Goal: Transaction & Acquisition: Download file/media

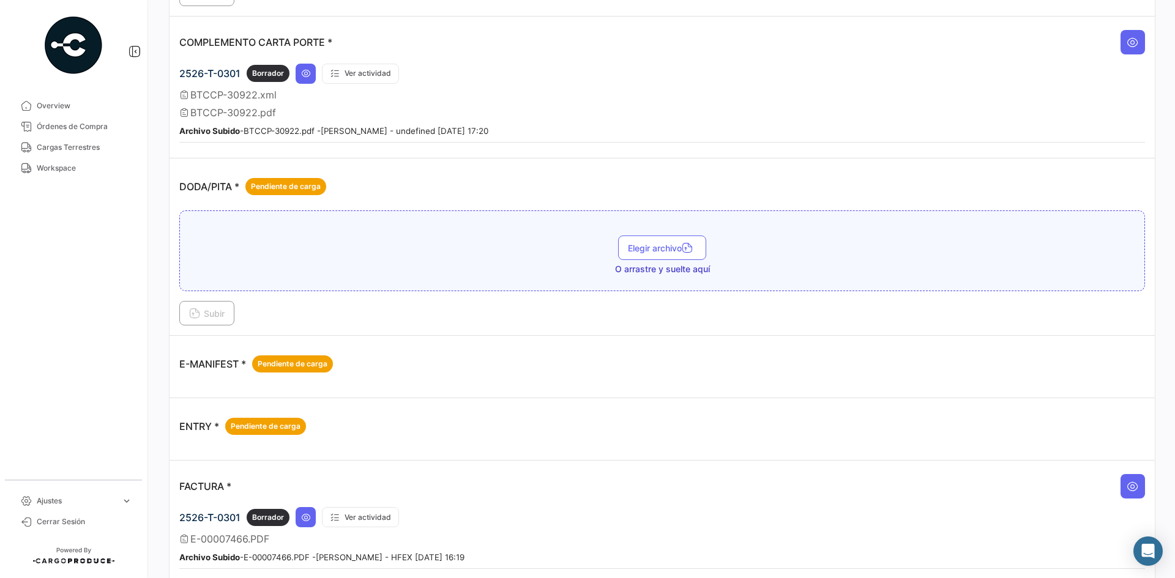
scroll to position [673, 0]
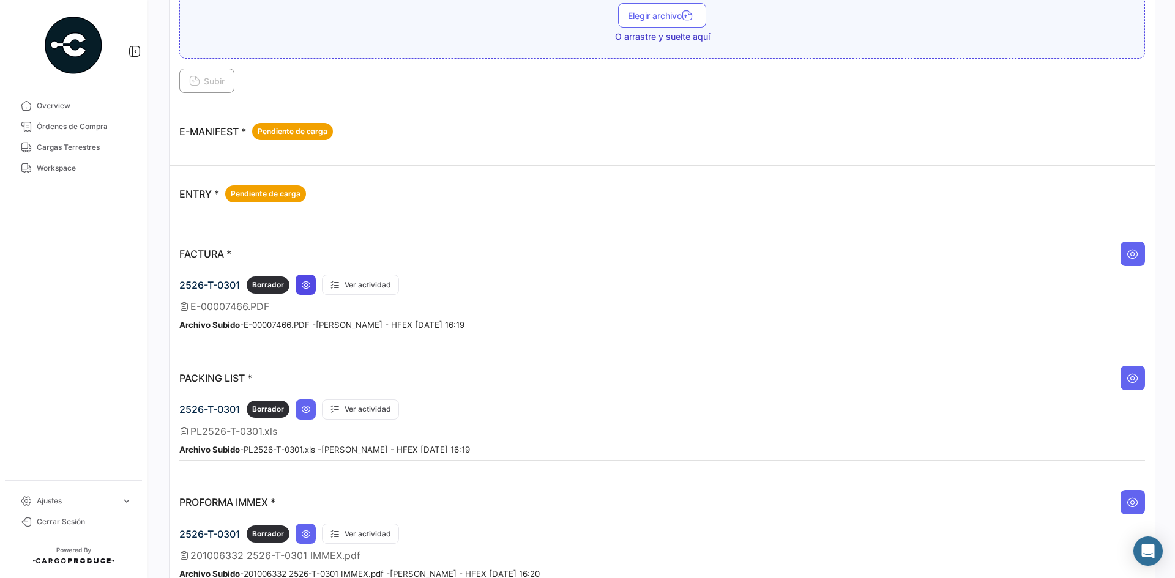
click at [310, 287] on icon at bounding box center [306, 285] width 10 height 10
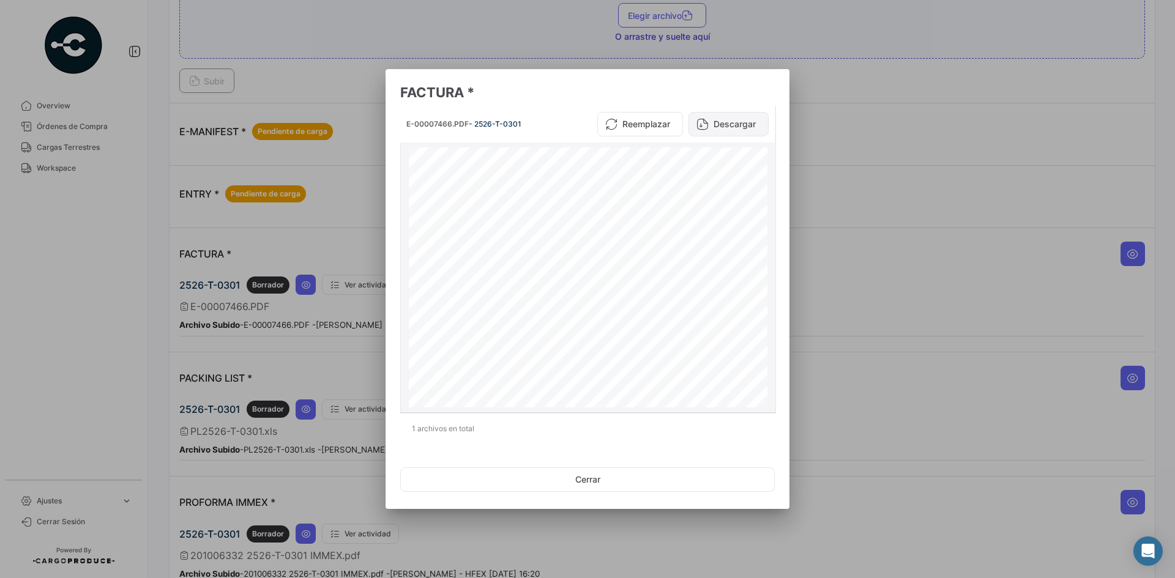
click at [751, 121] on button "Descargar" at bounding box center [729, 124] width 80 height 24
click at [599, 471] on button "Cerrar" at bounding box center [587, 480] width 375 height 24
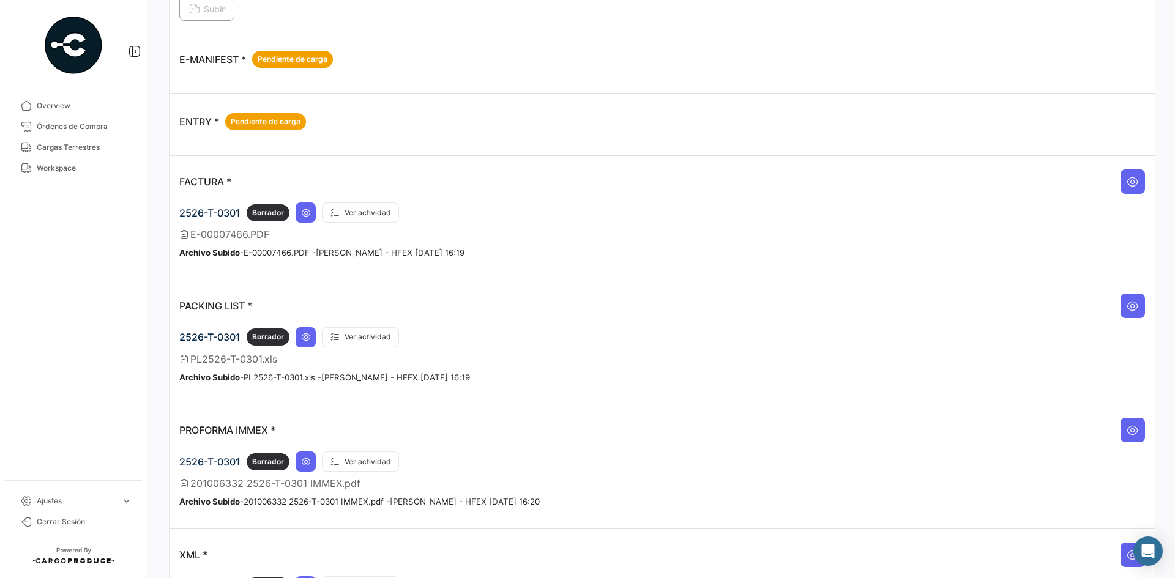
scroll to position [890, 0]
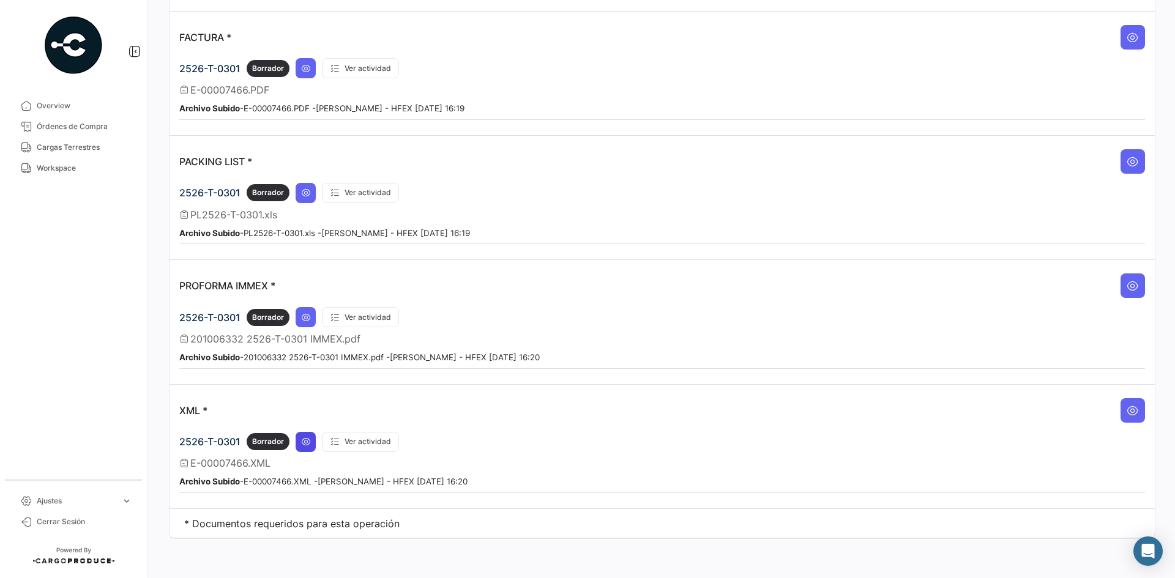
click at [304, 442] on icon at bounding box center [306, 442] width 10 height 10
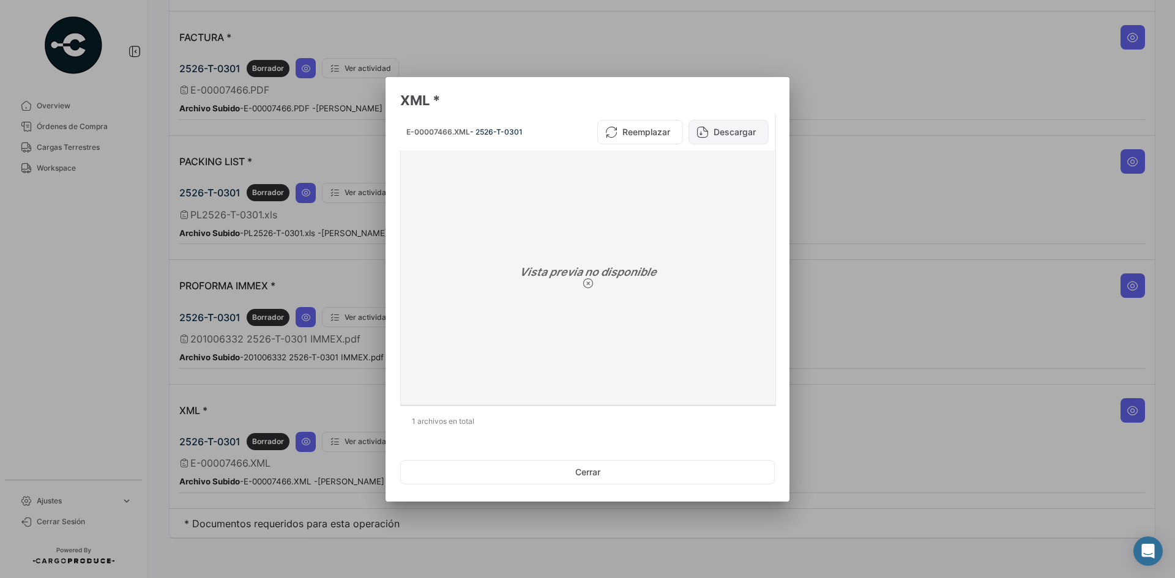
click at [719, 133] on button "Descargar" at bounding box center [729, 132] width 80 height 24
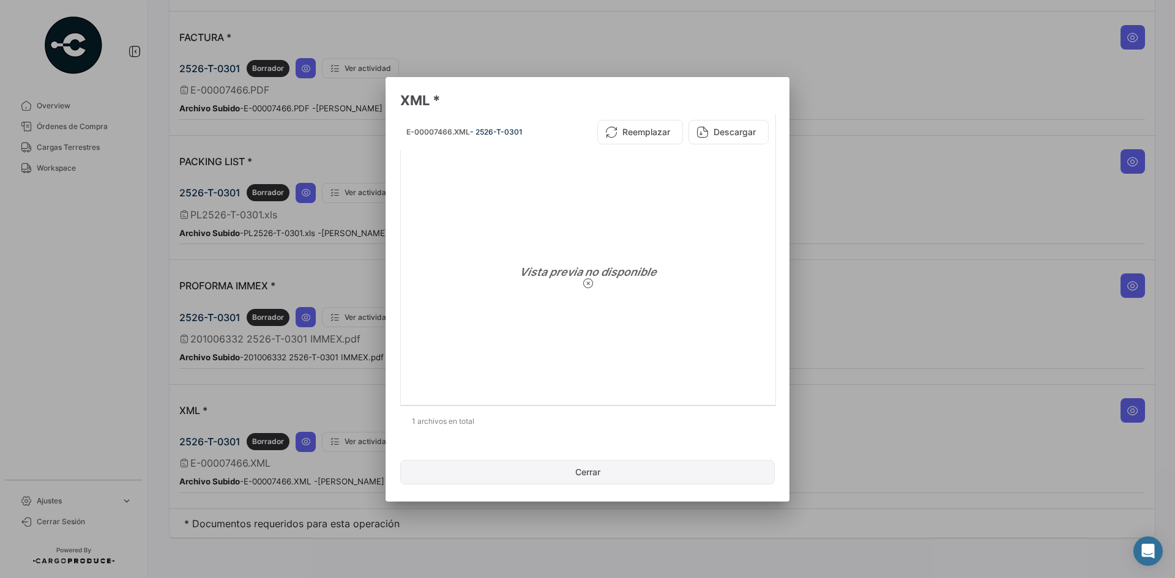
click at [594, 471] on button "Cerrar" at bounding box center [587, 472] width 375 height 24
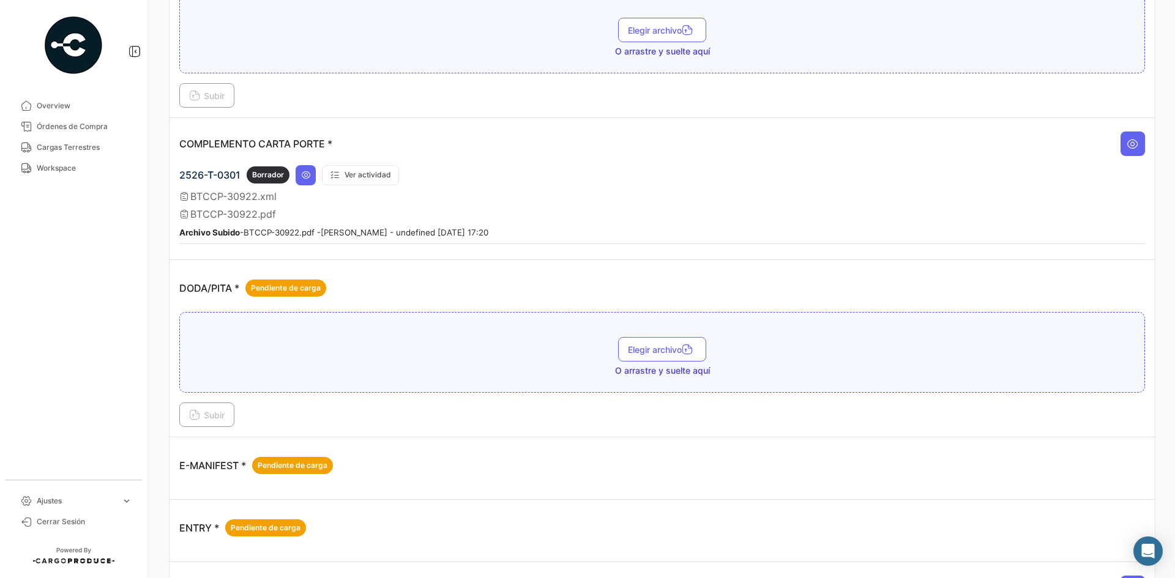
scroll to position [155, 0]
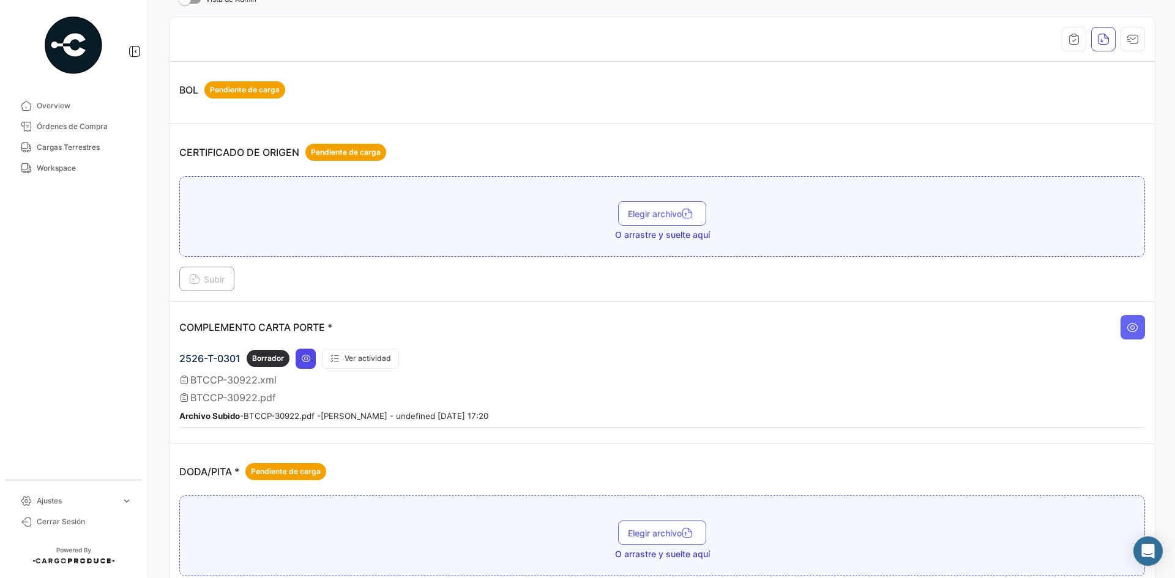
click at [302, 363] on button at bounding box center [306, 359] width 20 height 20
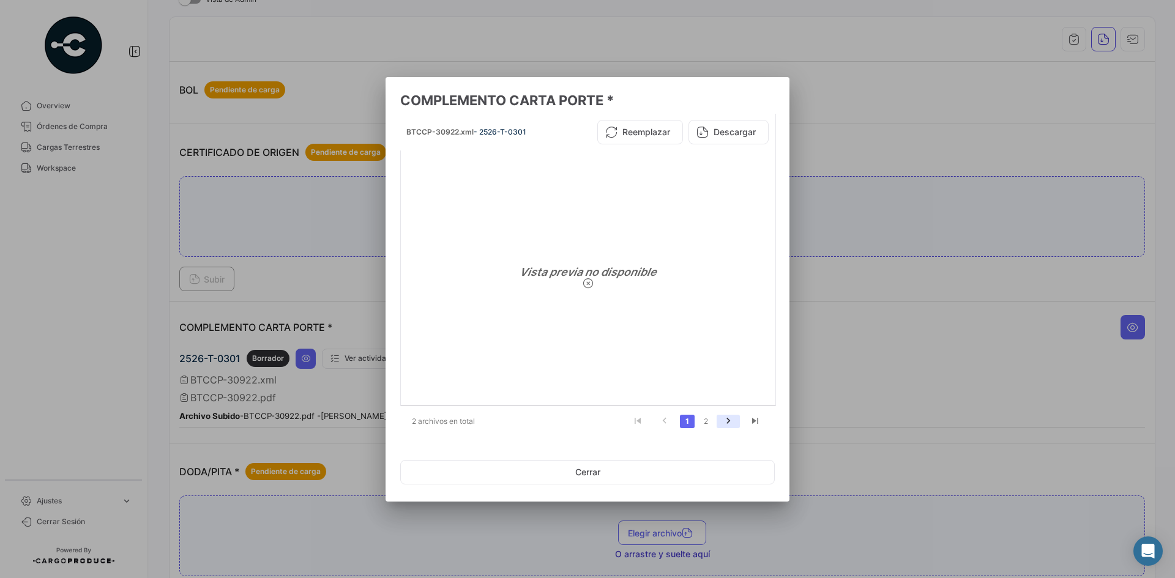
click at [732, 424] on icon "go to next page" at bounding box center [728, 423] width 16 height 15
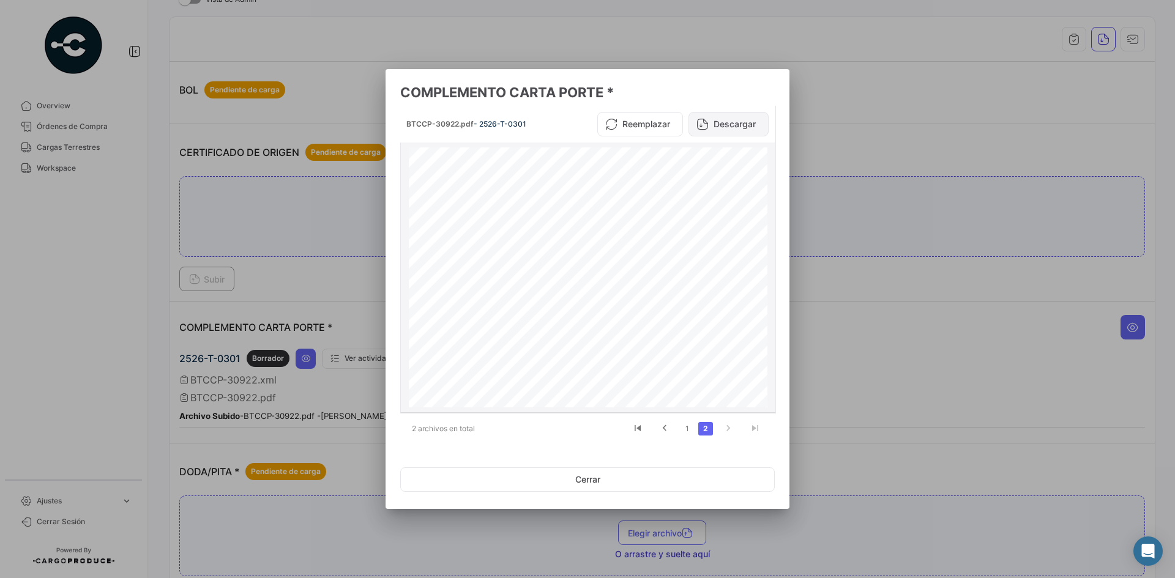
click at [737, 119] on button "Descargar" at bounding box center [729, 124] width 80 height 24
click at [627, 485] on button "Cerrar" at bounding box center [587, 480] width 375 height 24
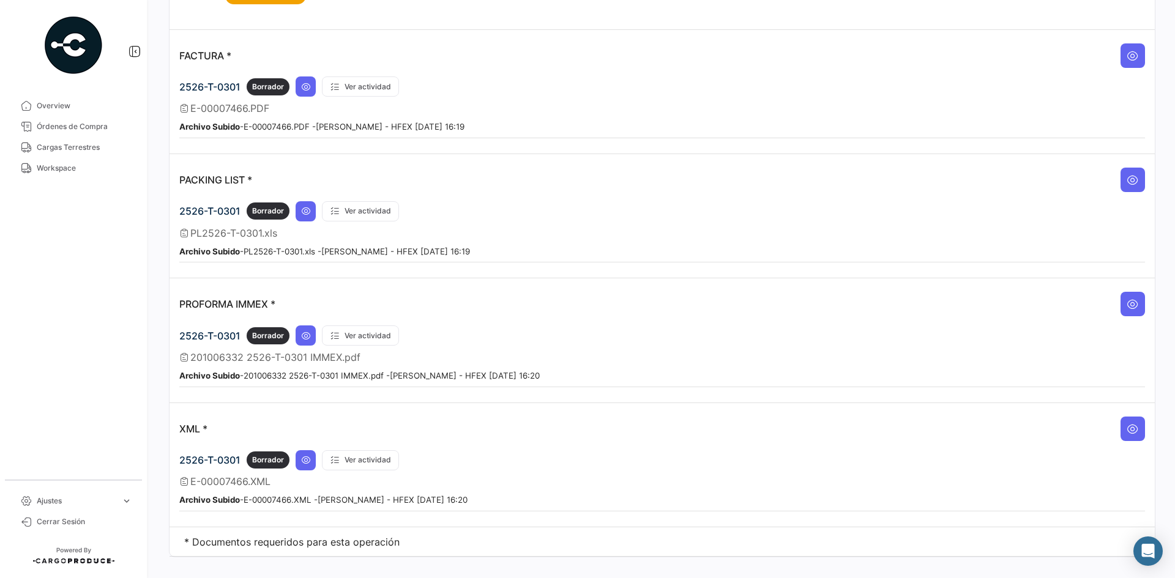
scroll to position [890, 0]
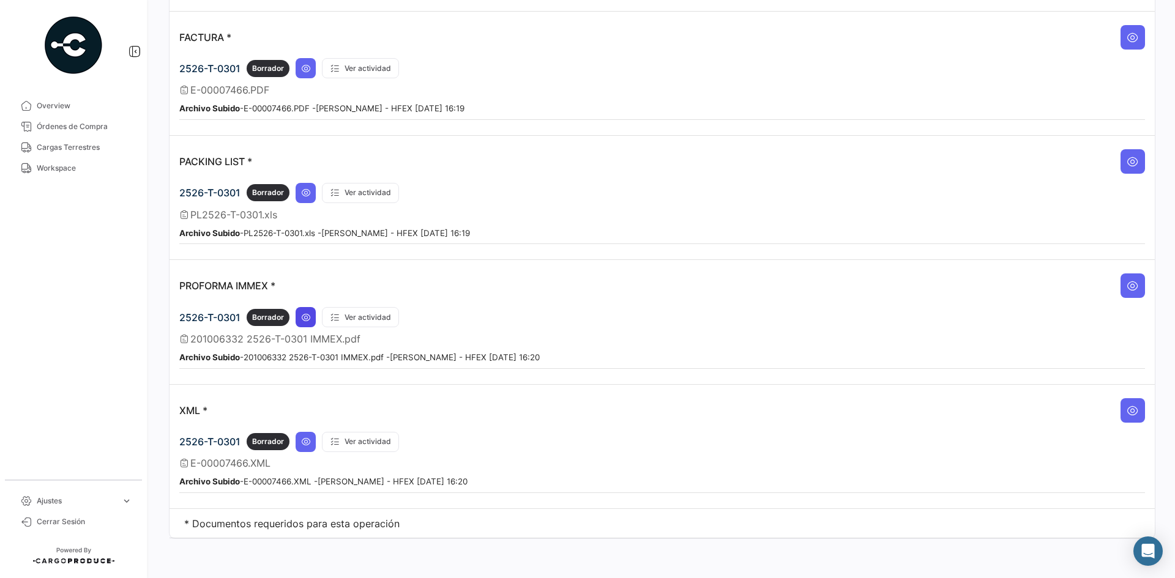
click at [302, 323] on button at bounding box center [306, 317] width 20 height 20
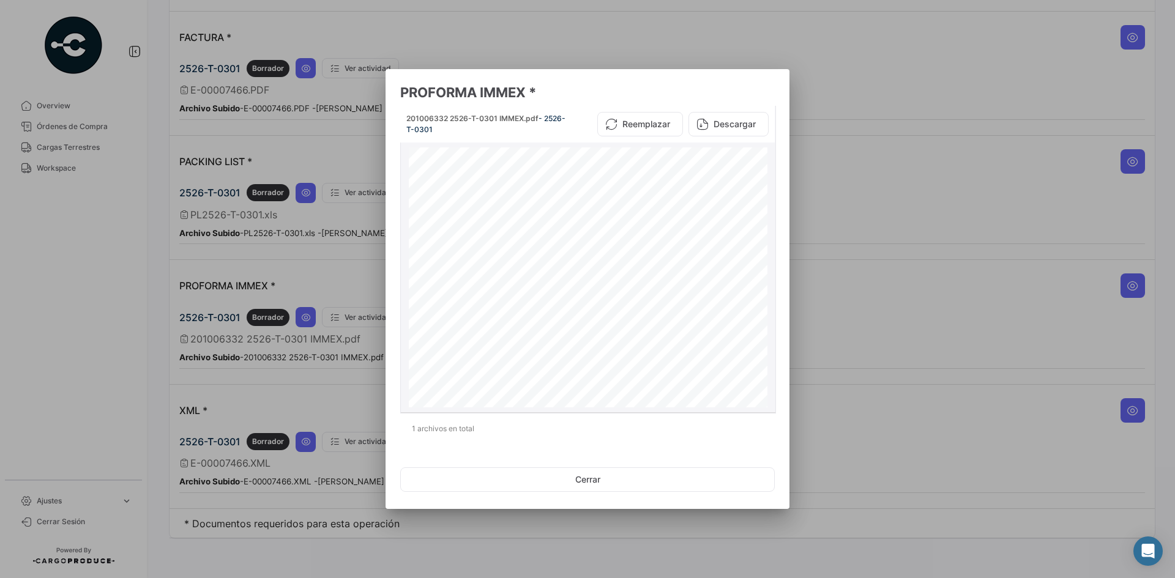
click at [712, 129] on button "Descargar" at bounding box center [729, 124] width 80 height 24
click at [607, 485] on button "Cerrar" at bounding box center [587, 480] width 375 height 24
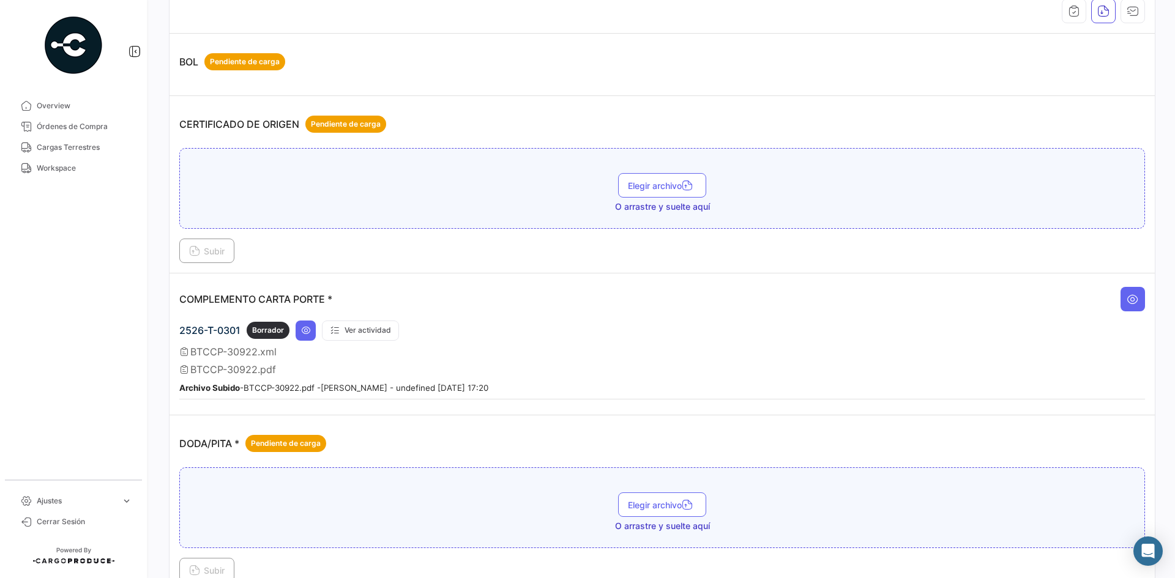
scroll to position [0, 0]
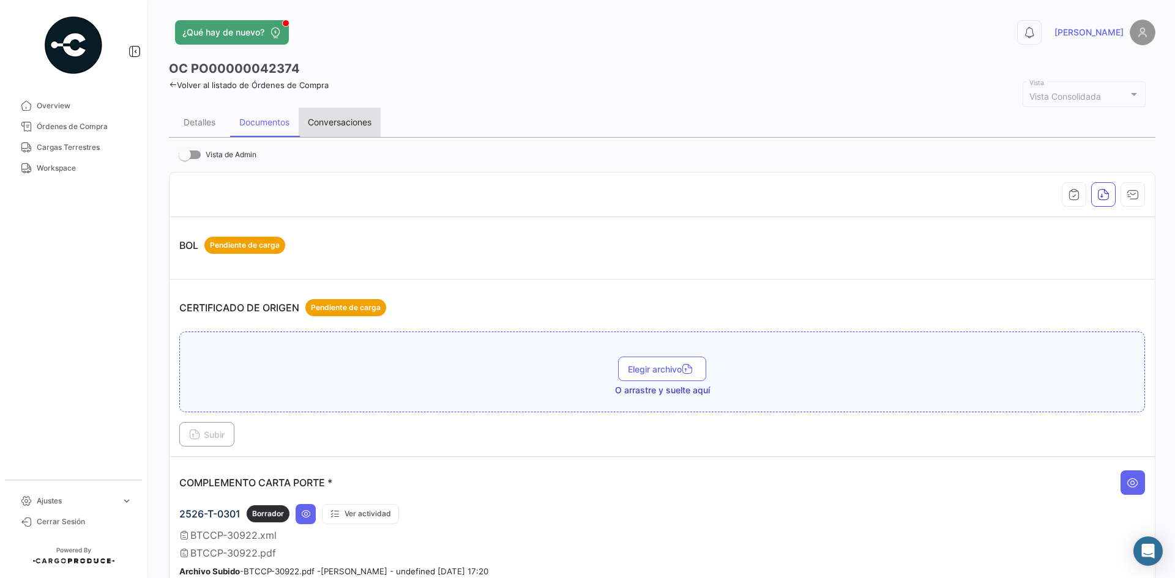
click at [351, 121] on div "Conversaciones" at bounding box center [340, 122] width 64 height 10
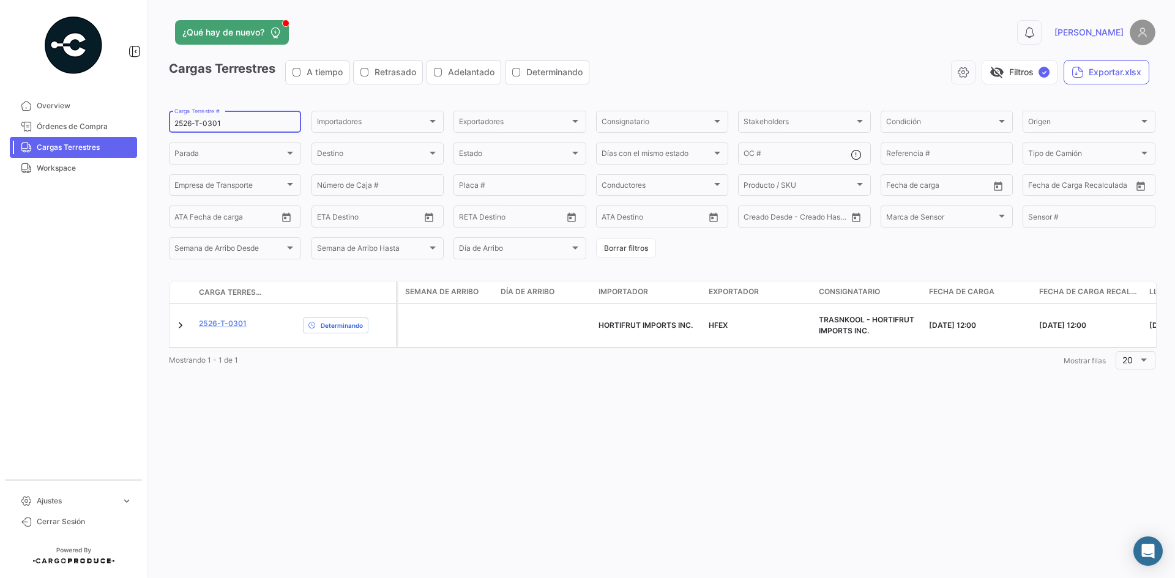
click at [234, 121] on input "2526-T-0301" at bounding box center [234, 123] width 121 height 9
drag, startPoint x: 225, startPoint y: 122, endPoint x: 237, endPoint y: 133, distance: 16.5
click at [228, 125] on input "2526-T-0301" at bounding box center [234, 123] width 121 height 9
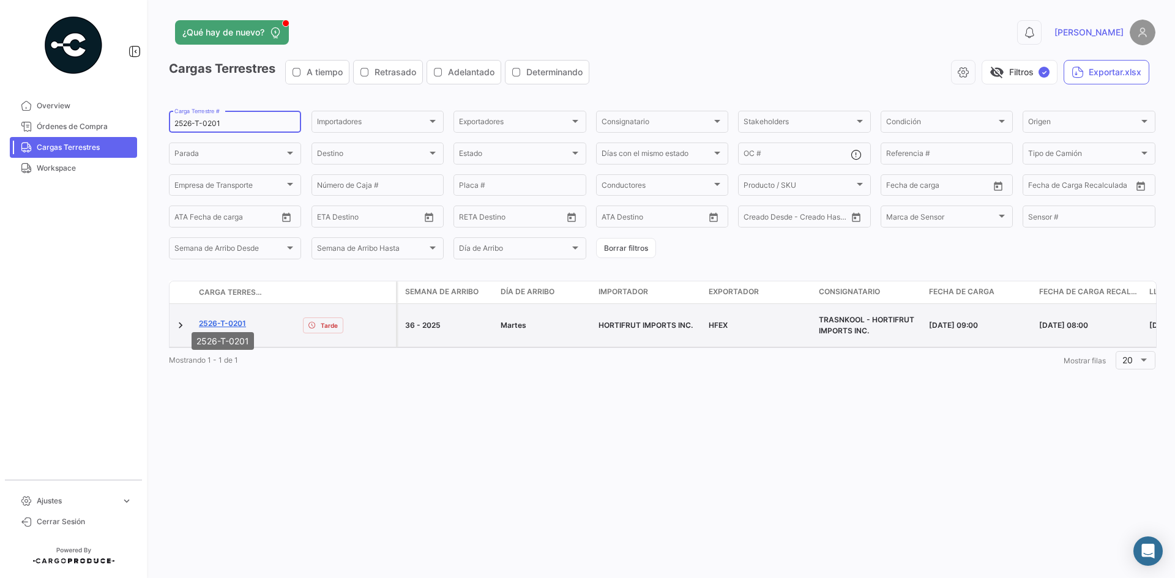
type input "2526-T-0201"
click at [239, 318] on link "2526-T-0201" at bounding box center [222, 323] width 47 height 11
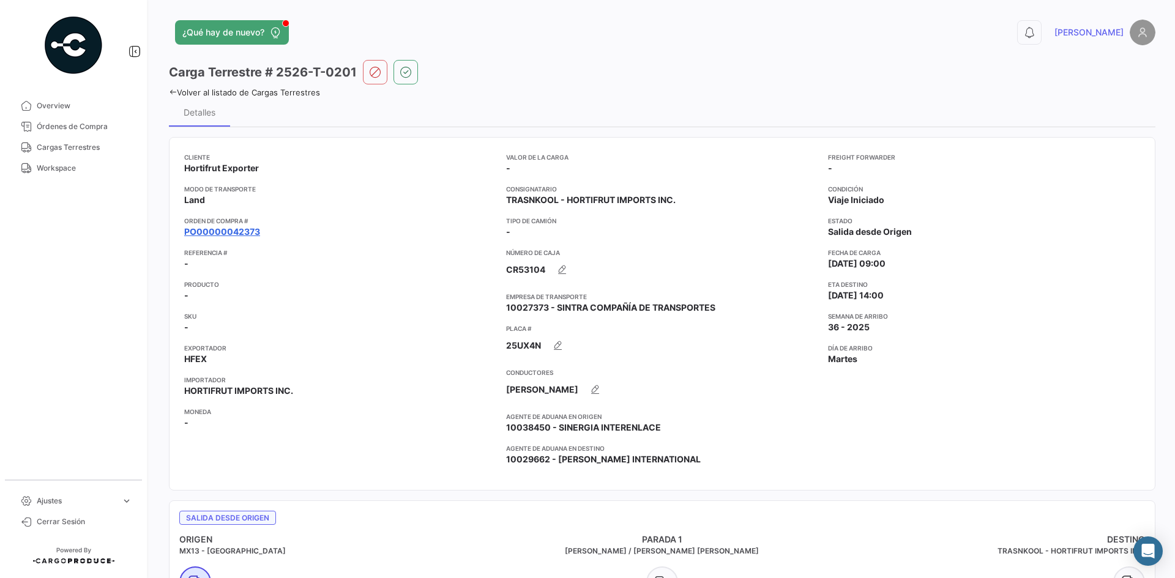
click at [253, 230] on link "PO00000042373" at bounding box center [222, 232] width 76 height 12
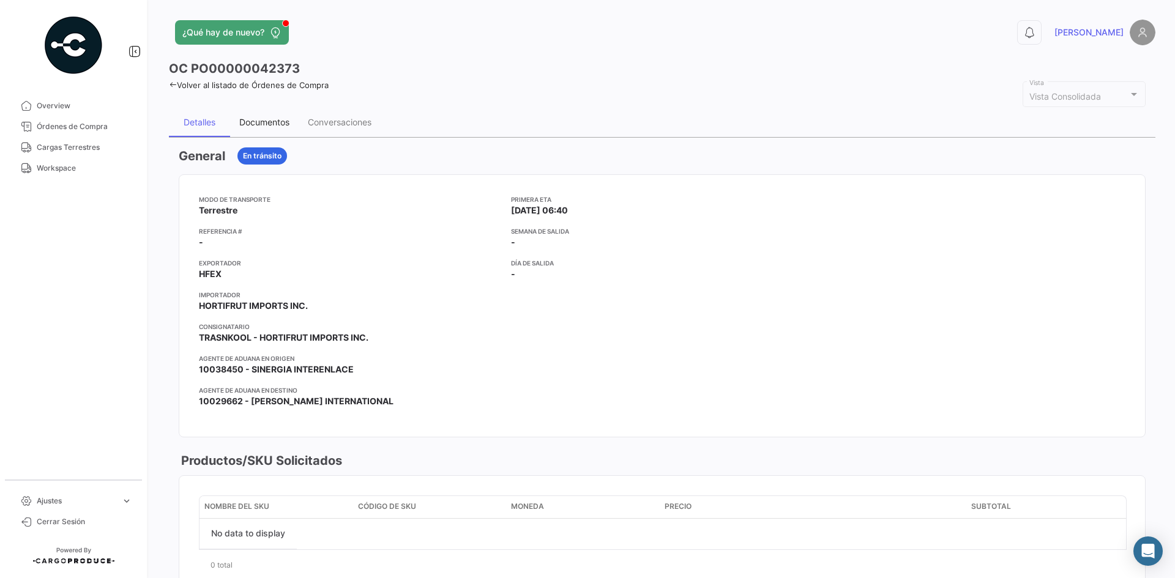
click at [281, 132] on div "Documentos" at bounding box center [264, 122] width 69 height 29
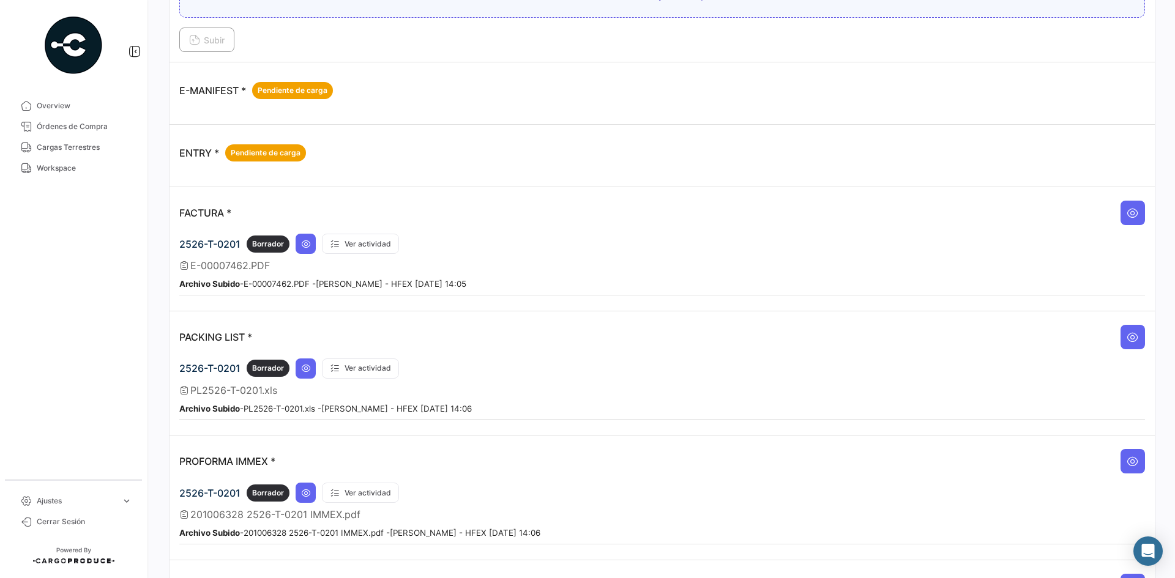
scroll to position [735, 0]
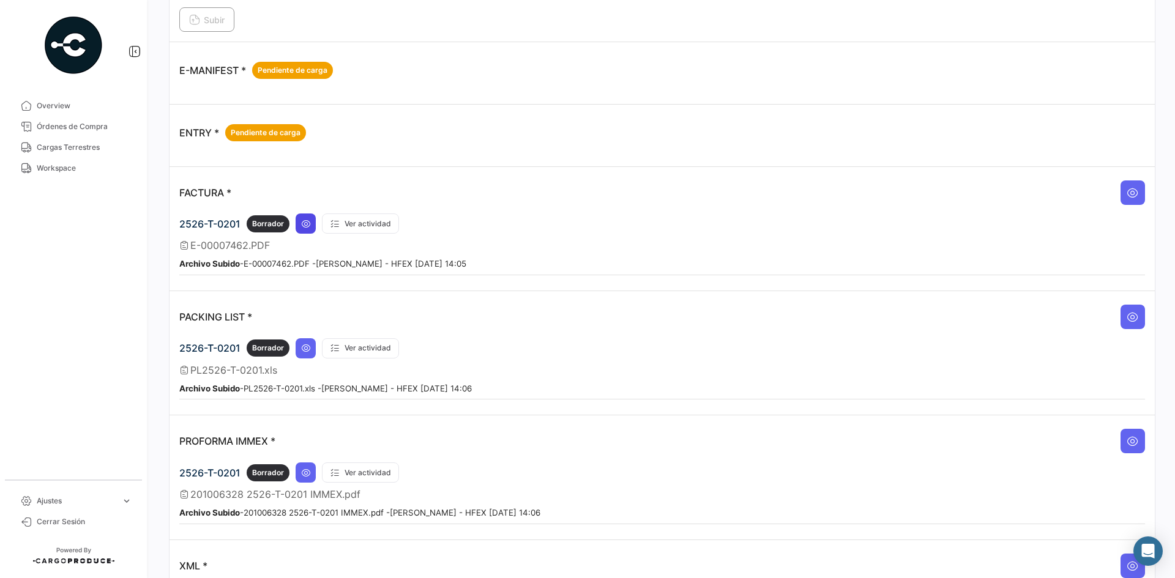
click at [299, 228] on button at bounding box center [306, 224] width 20 height 20
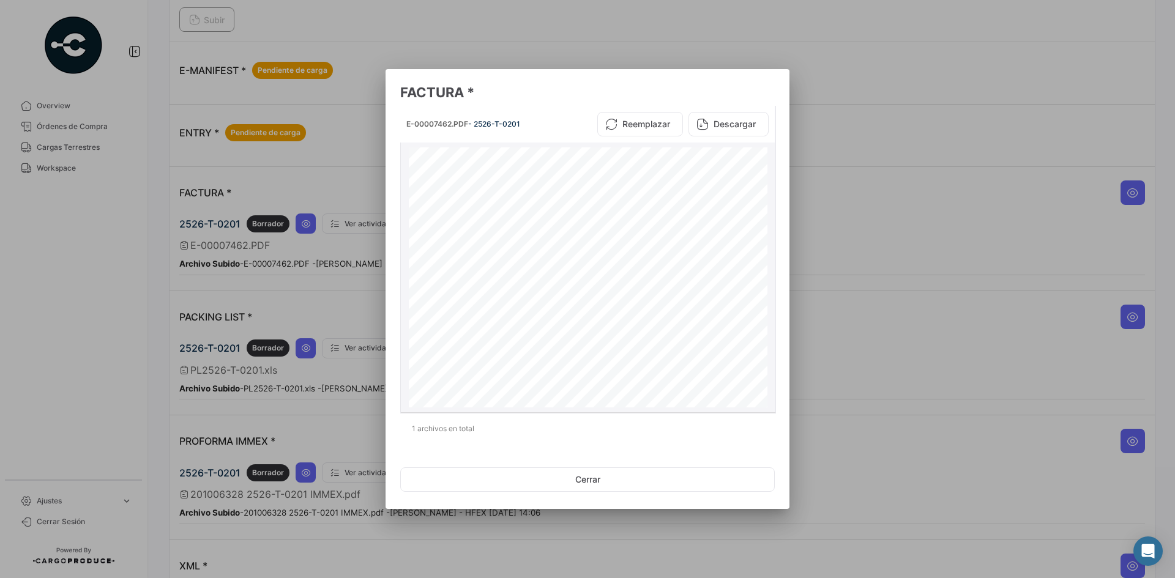
click at [712, 122] on button "Descargar" at bounding box center [729, 124] width 80 height 24
click at [621, 464] on mat-dialog-actions "Cerrar" at bounding box center [587, 480] width 375 height 42
click at [620, 474] on button "Cerrar" at bounding box center [587, 480] width 375 height 24
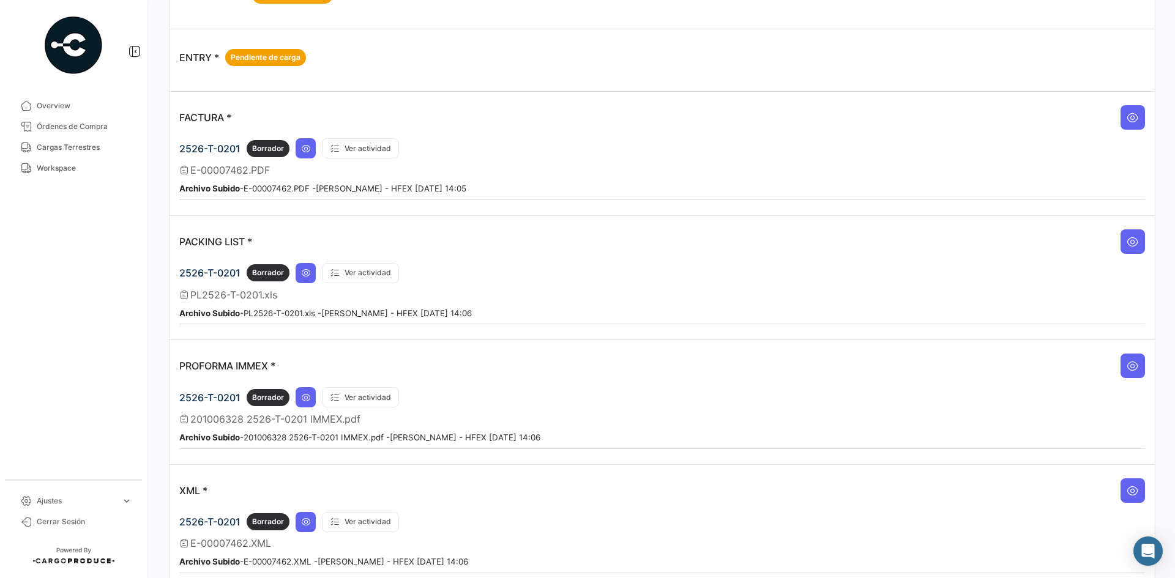
scroll to position [890, 0]
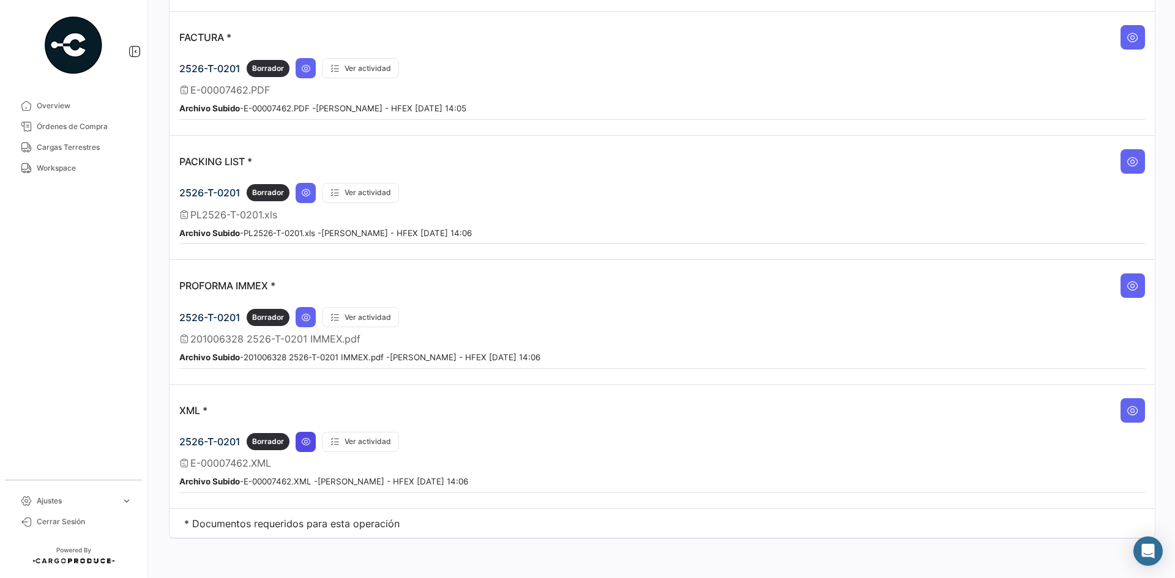
click at [302, 446] on icon at bounding box center [306, 442] width 10 height 10
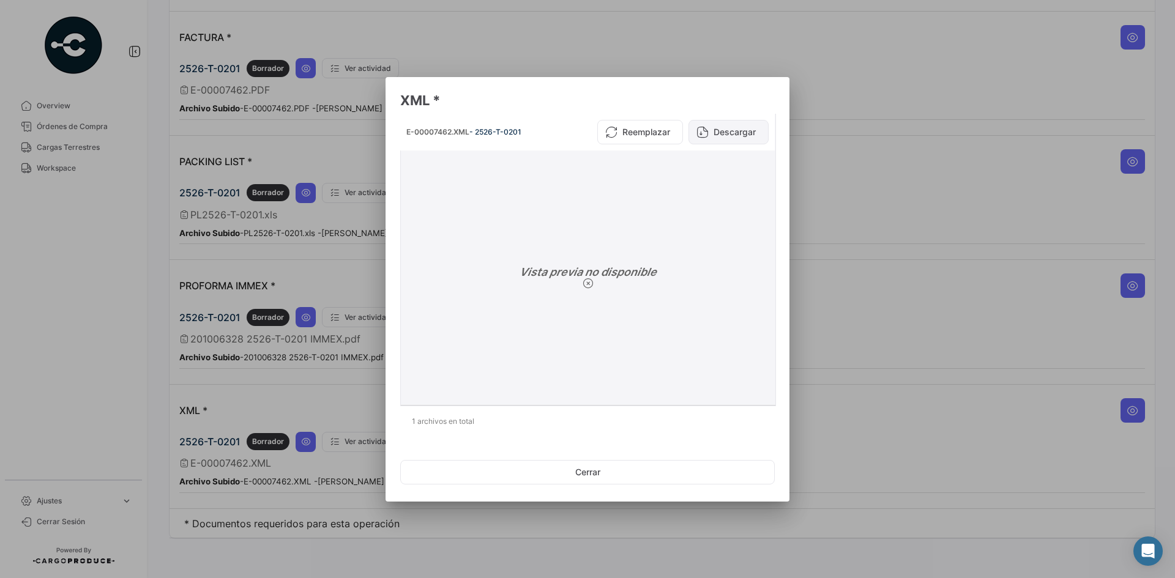
click at [736, 129] on button "Descargar" at bounding box center [729, 132] width 80 height 24
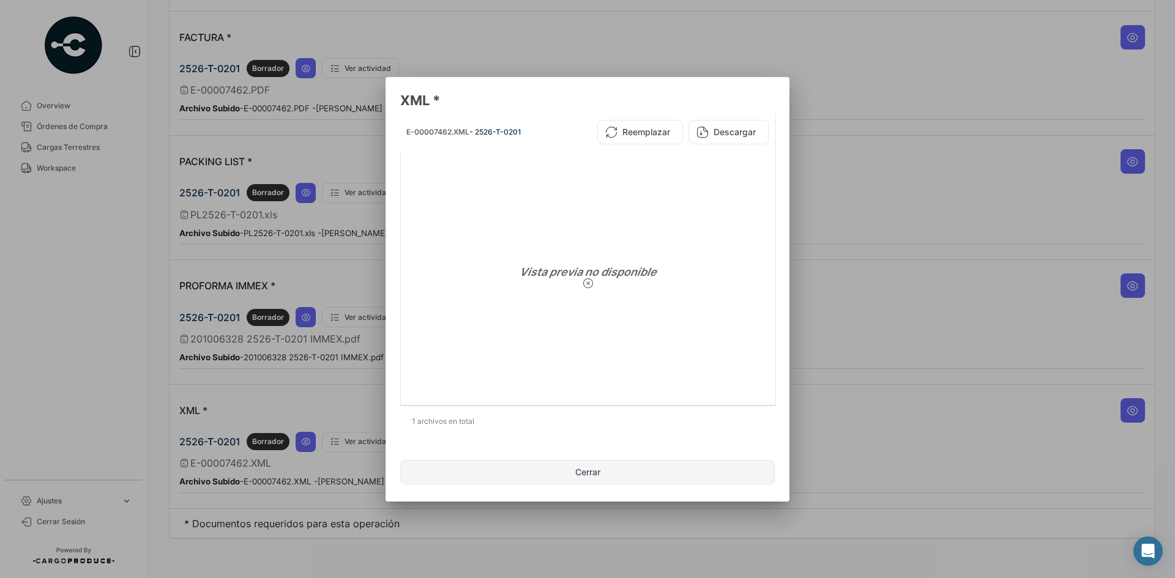
click at [553, 470] on button "Cerrar" at bounding box center [587, 472] width 375 height 24
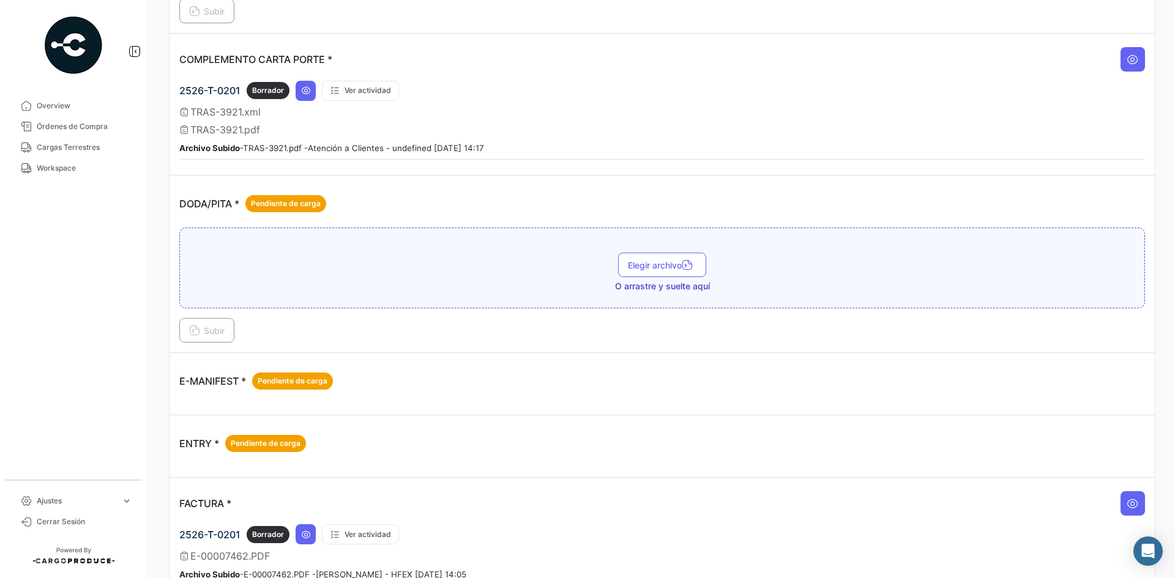
scroll to position [400, 0]
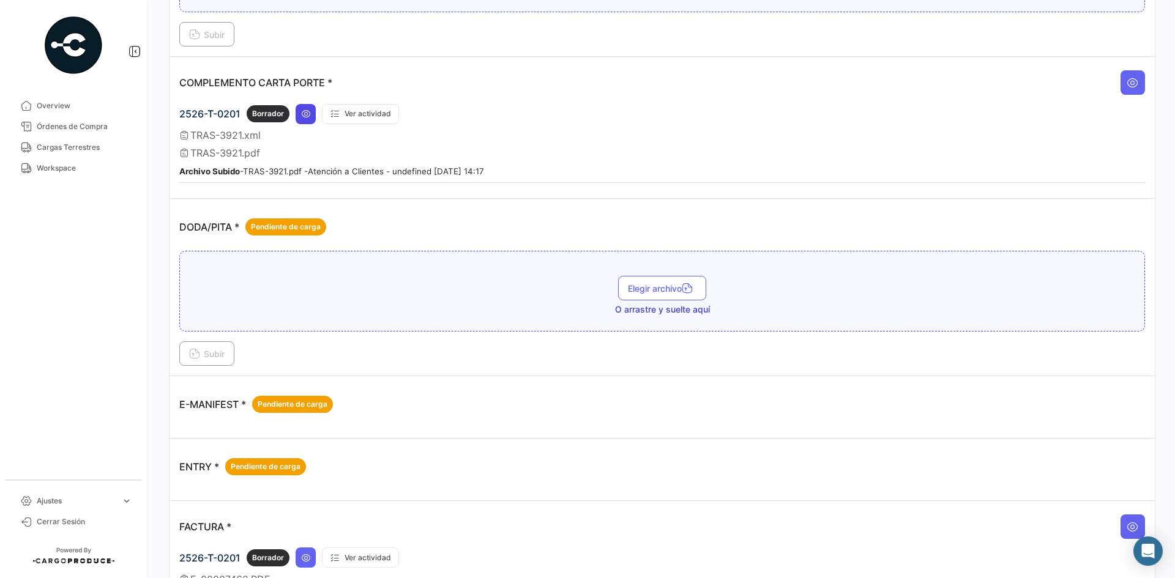
click at [306, 117] on icon at bounding box center [306, 114] width 10 height 10
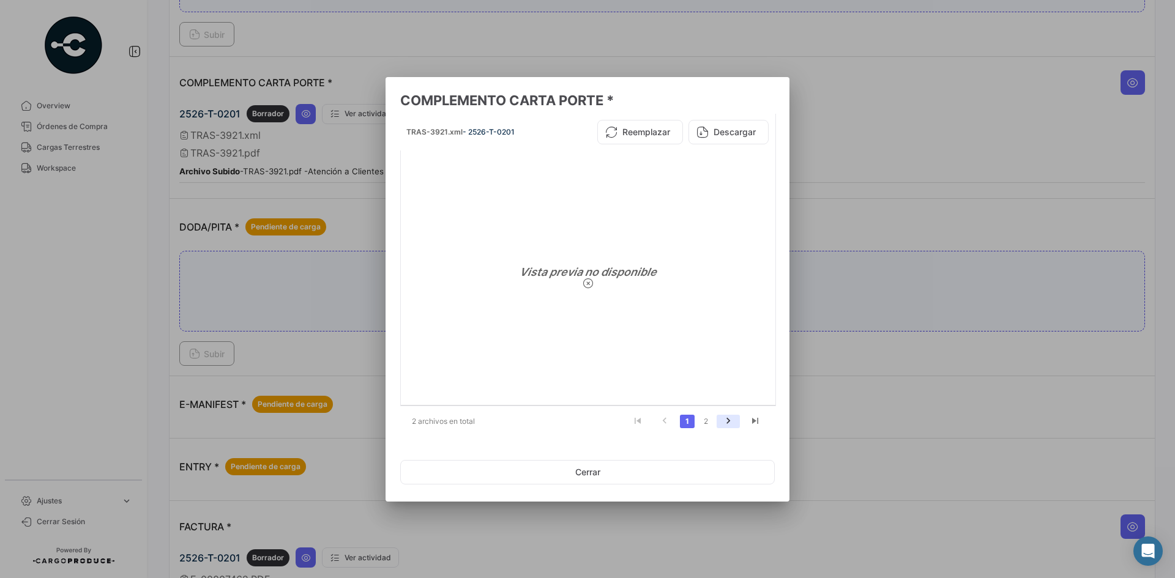
drag, startPoint x: 730, startPoint y: 424, endPoint x: 735, endPoint y: 417, distance: 8.8
click at [731, 424] on icon "go to next page" at bounding box center [728, 423] width 16 height 15
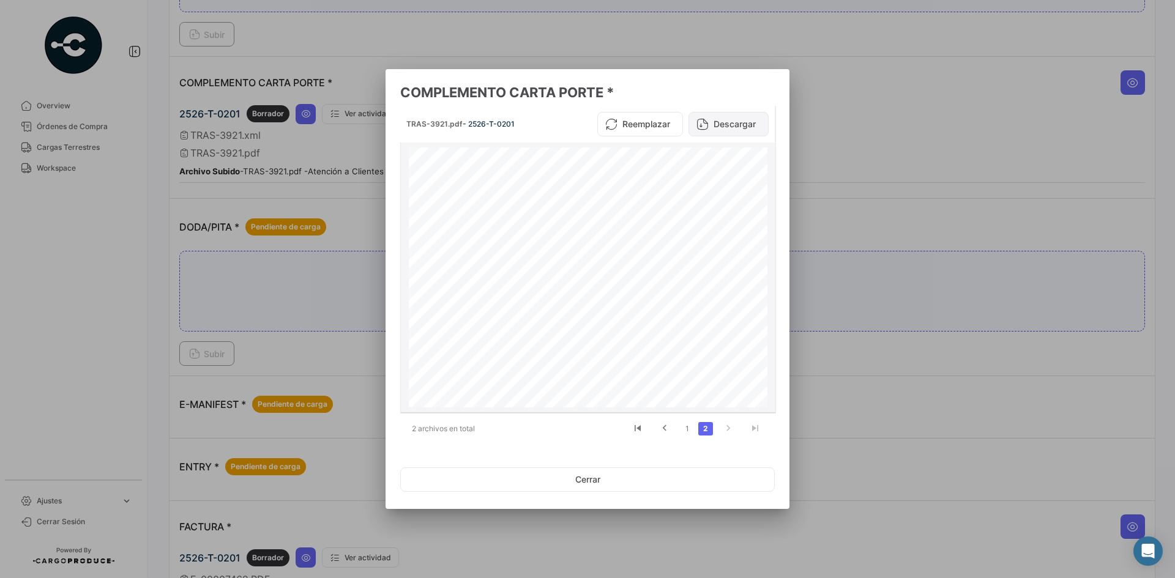
click at [727, 133] on button "Descargar" at bounding box center [729, 124] width 80 height 24
click at [620, 480] on button "Cerrar" at bounding box center [587, 480] width 375 height 24
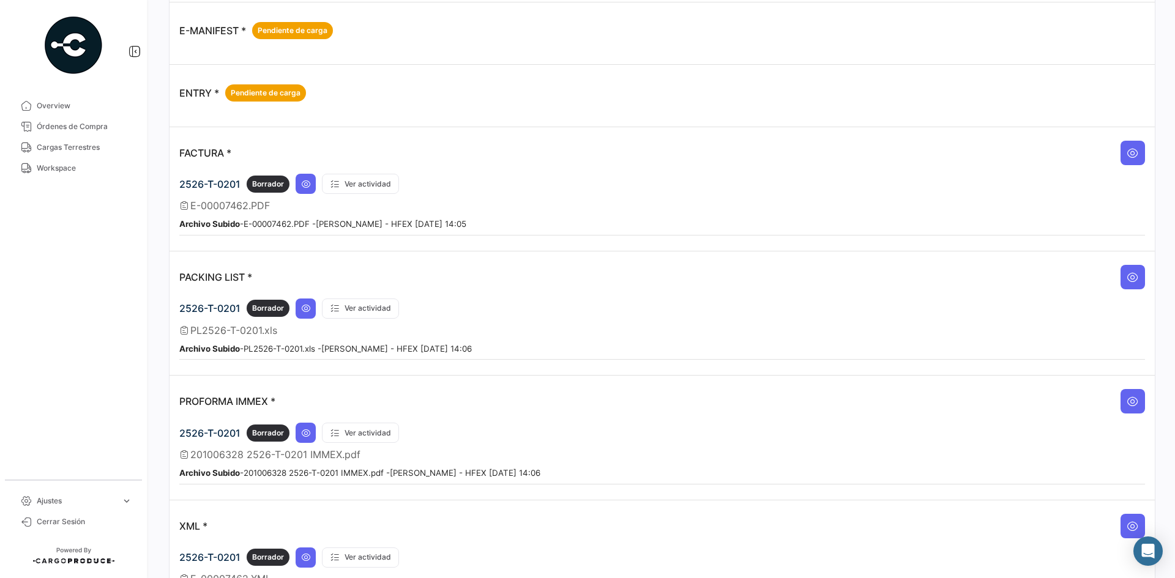
scroll to position [829, 0]
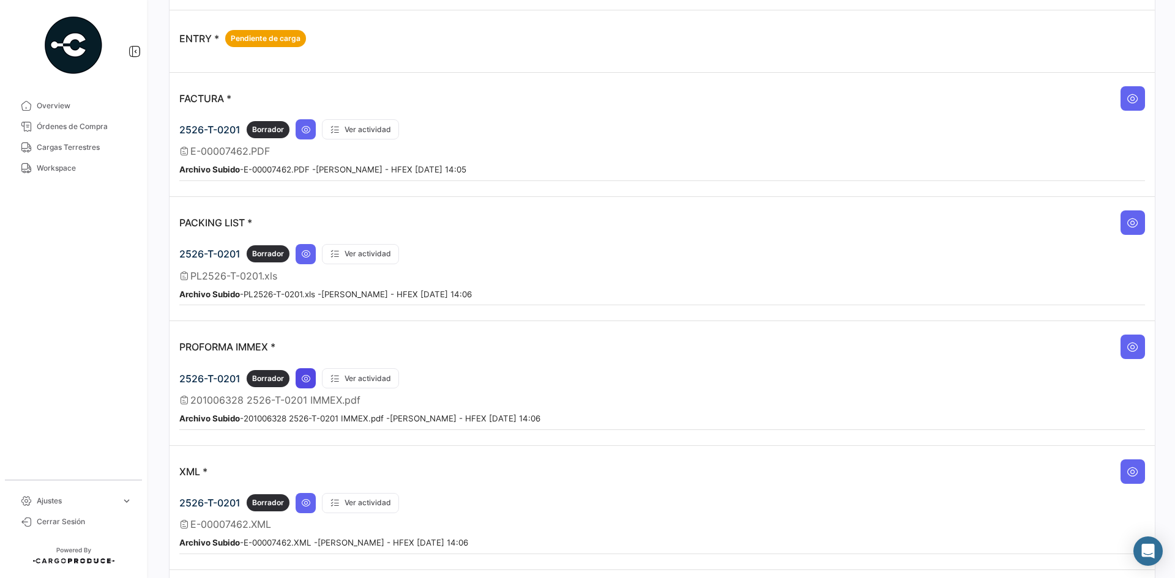
click at [305, 380] on icon at bounding box center [306, 379] width 10 height 10
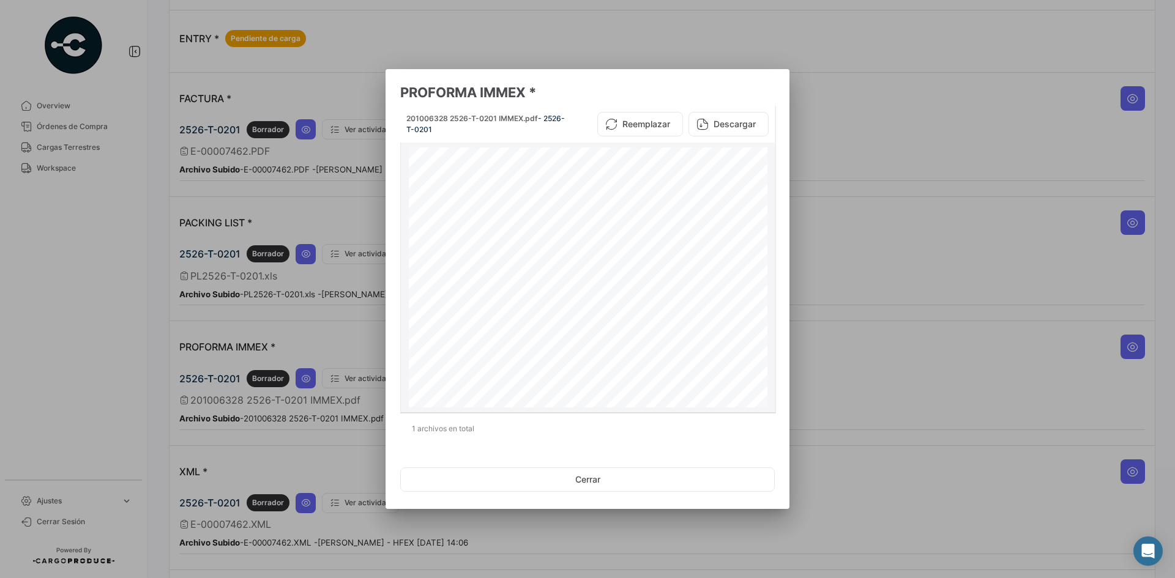
click at [731, 119] on button "Descargar" at bounding box center [729, 124] width 80 height 24
click at [613, 481] on button "Cerrar" at bounding box center [587, 480] width 375 height 24
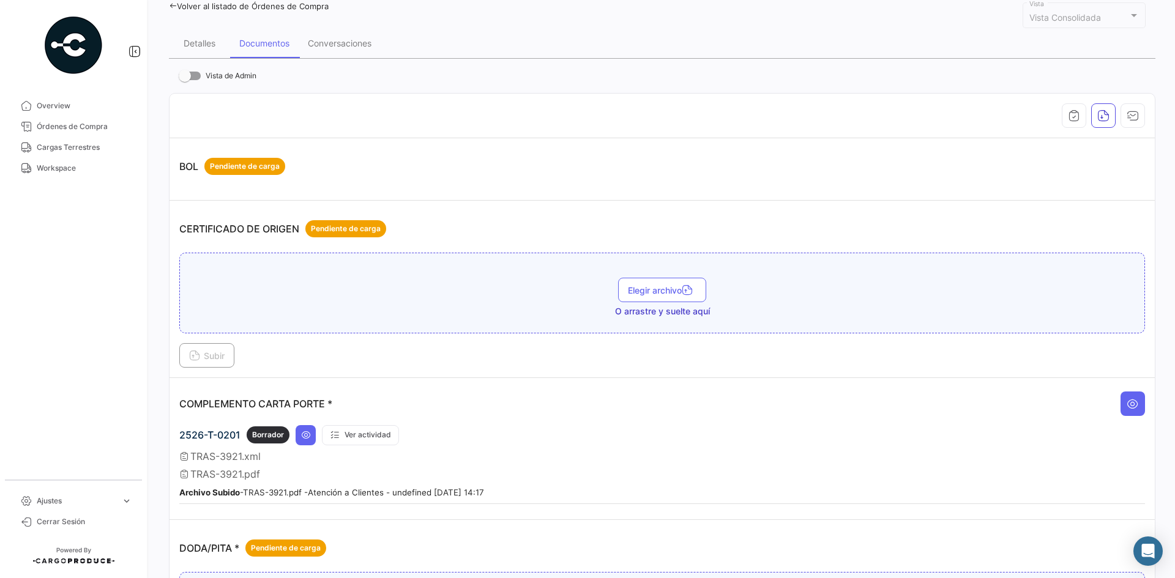
scroll to position [184, 0]
